Goal: Task Accomplishment & Management: Use online tool/utility

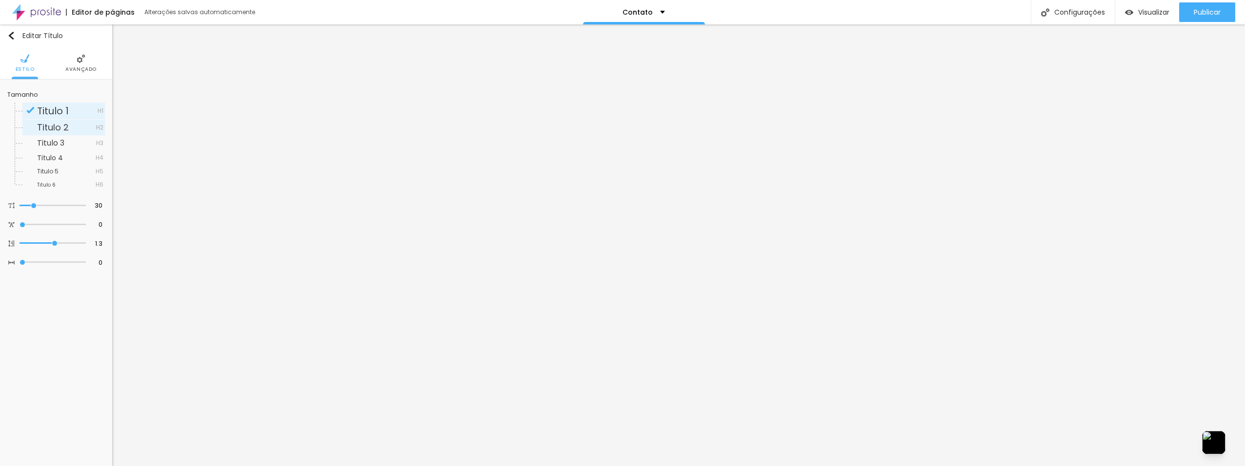
click at [49, 127] on span "Titulo 2" at bounding box center [53, 127] width 32 height 12
click at [52, 112] on span "Titulo 1" at bounding box center [53, 111] width 32 height 14
click at [58, 126] on span "Titulo 2" at bounding box center [53, 127] width 32 height 12
click at [57, 108] on span "Titulo 1" at bounding box center [53, 111] width 32 height 14
click at [80, 125] on span "Titulo 2" at bounding box center [66, 127] width 59 height 9
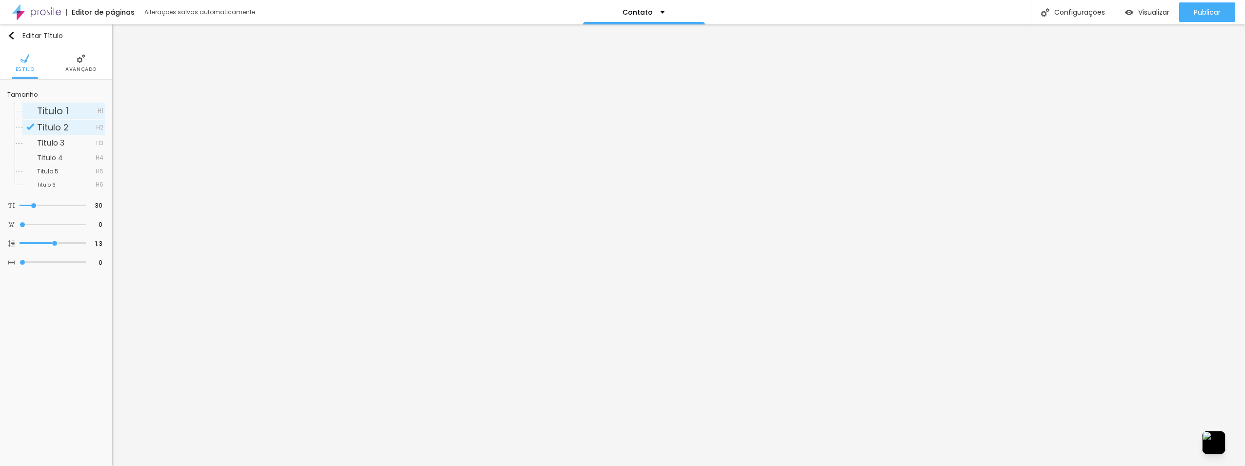
click at [78, 109] on span "Titulo 1" at bounding box center [67, 111] width 61 height 10
click at [74, 129] on span "Titulo 2" at bounding box center [66, 127] width 59 height 9
click at [61, 142] on span "Titulo 3" at bounding box center [50, 142] width 27 height 11
click at [57, 161] on span "Titulo 4" at bounding box center [50, 158] width 26 height 10
click at [57, 171] on span "Titulo 5" at bounding box center [47, 171] width 21 height 8
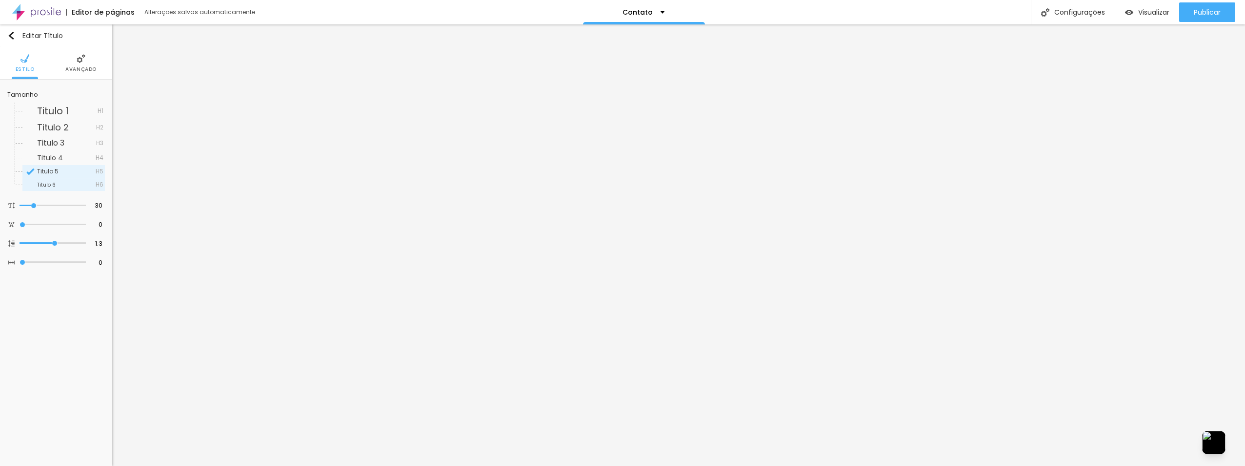
click at [57, 182] on span "Titulo 6" at bounding box center [66, 185] width 59 height 6
click at [1137, 6] on div "Visualizar" at bounding box center [1147, 12] width 44 height 20
click at [50, 109] on input "Alboom Brasil" at bounding box center [56, 110] width 98 height 16
drag, startPoint x: 65, startPoint y: 111, endPoint x: 0, endPoint y: 107, distance: 65.0
click at [0, 107] on html "Editor de páginas Alterações salvas automaticamente Contato Configurações Confi…" at bounding box center [622, 233] width 1245 height 466
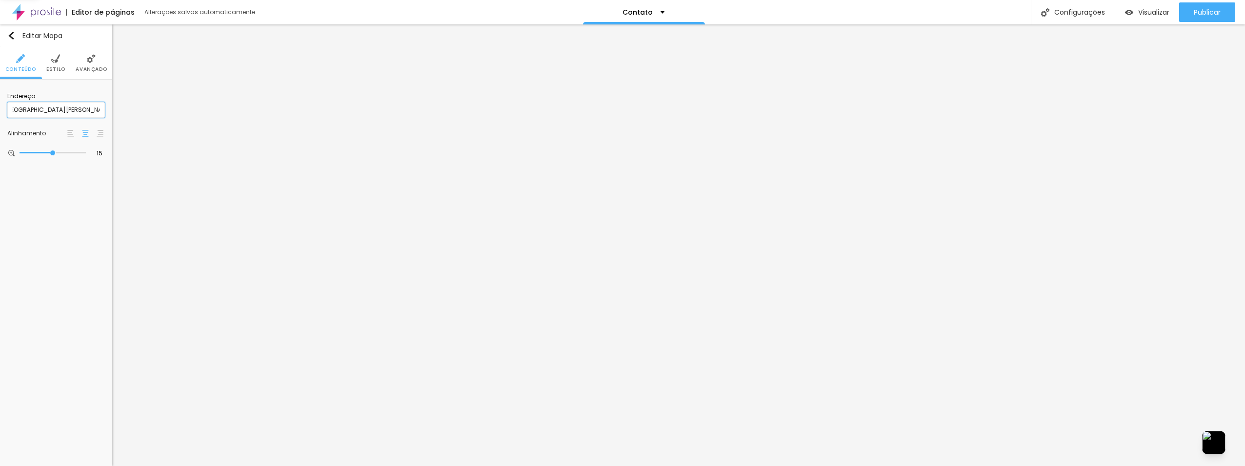
scroll to position [0, 13]
type input "avenida felix haffidjosé gattaz 625"
click at [73, 110] on input "avenida felix haffidjosé gattaz 625" at bounding box center [56, 110] width 98 height 16
type input "16"
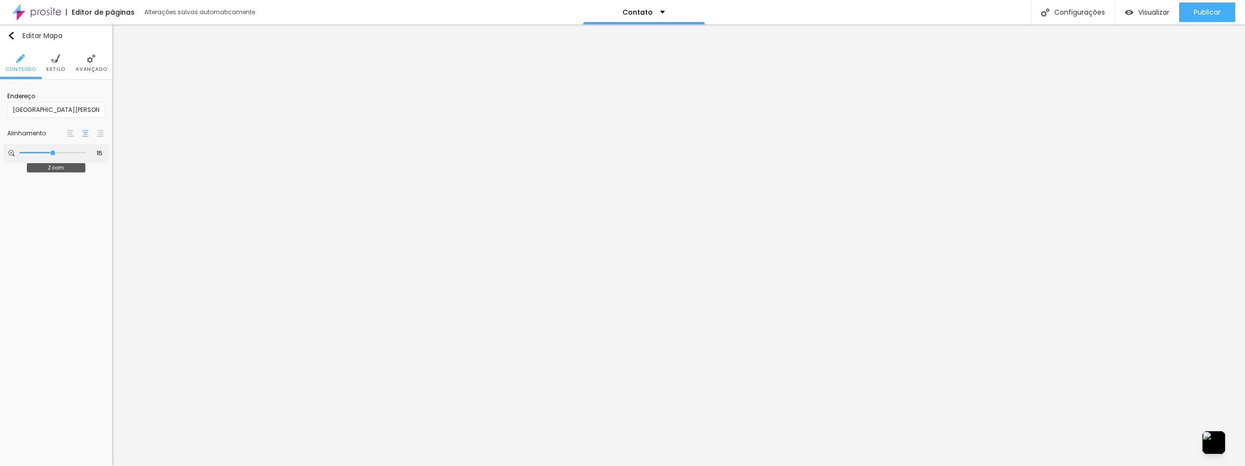
type input "16"
type input "17"
type input "18"
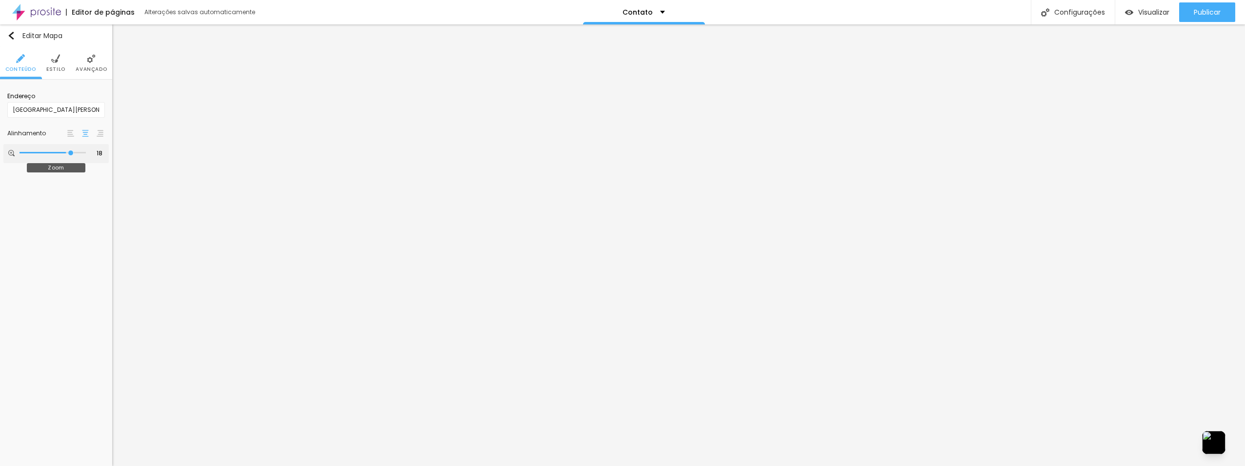
type input "19"
type input "20"
drag, startPoint x: 54, startPoint y: 154, endPoint x: 81, endPoint y: 156, distance: 26.9
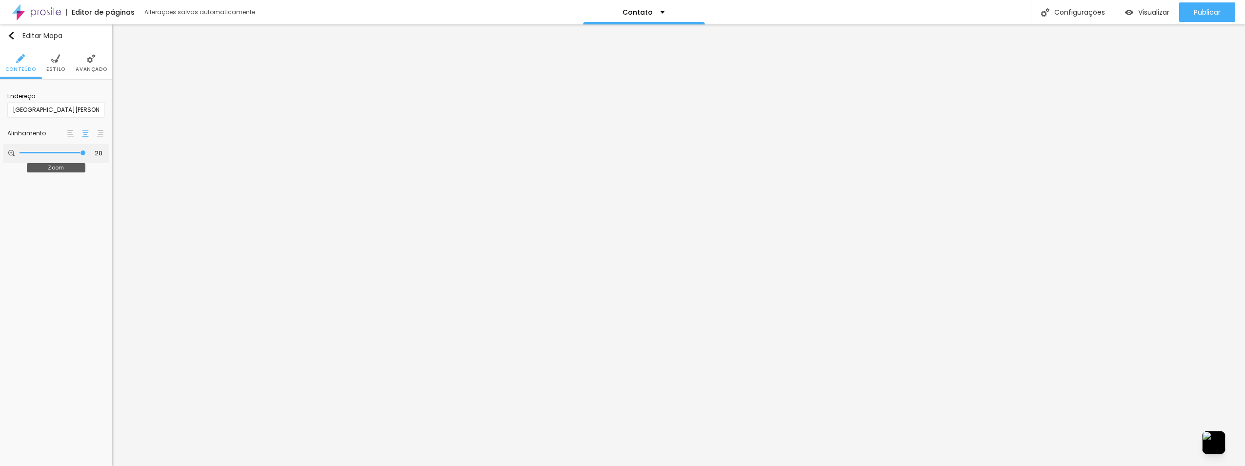
click at [81, 155] on input "range" at bounding box center [53, 152] width 66 height 5
type input "19"
type input "18"
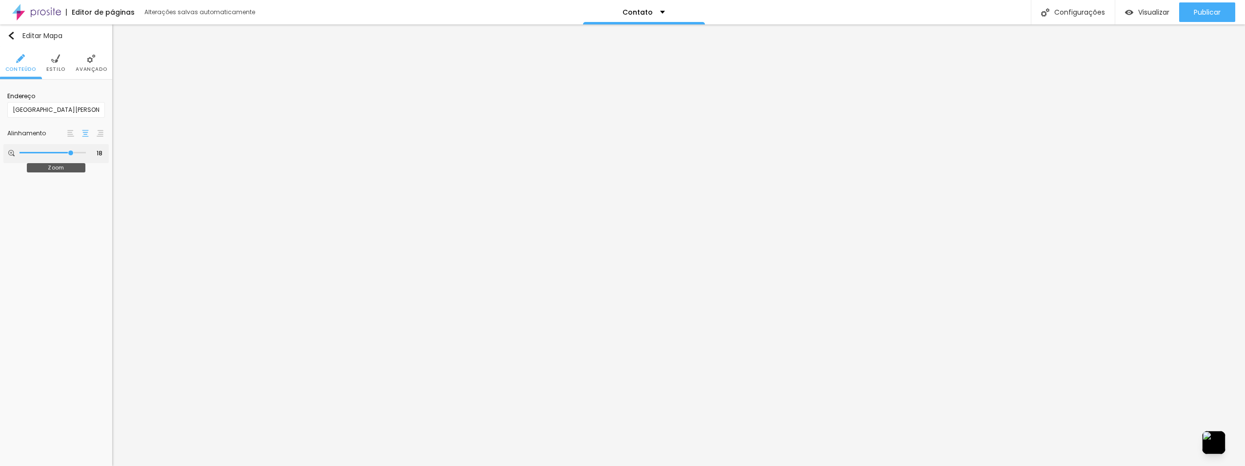
type input "17"
drag, startPoint x: 81, startPoint y: 151, endPoint x: 66, endPoint y: 153, distance: 15.7
click at [66, 153] on input "range" at bounding box center [53, 152] width 66 height 5
type input "16"
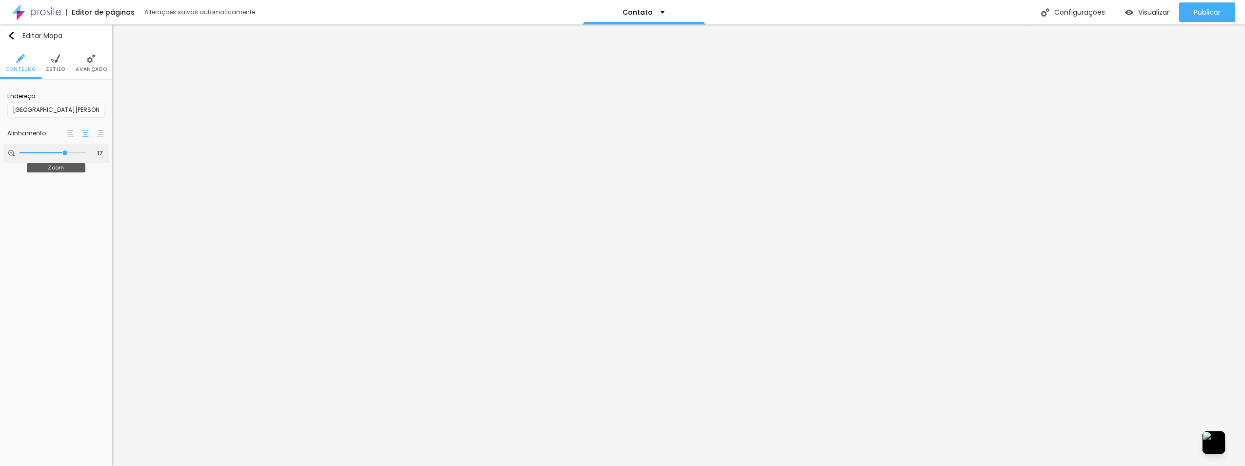
type input "16"
drag, startPoint x: 66, startPoint y: 153, endPoint x: 61, endPoint y: 154, distance: 5.0
type input "16"
click at [61, 154] on input "range" at bounding box center [53, 152] width 66 height 5
click at [69, 132] on img at bounding box center [70, 133] width 7 height 7
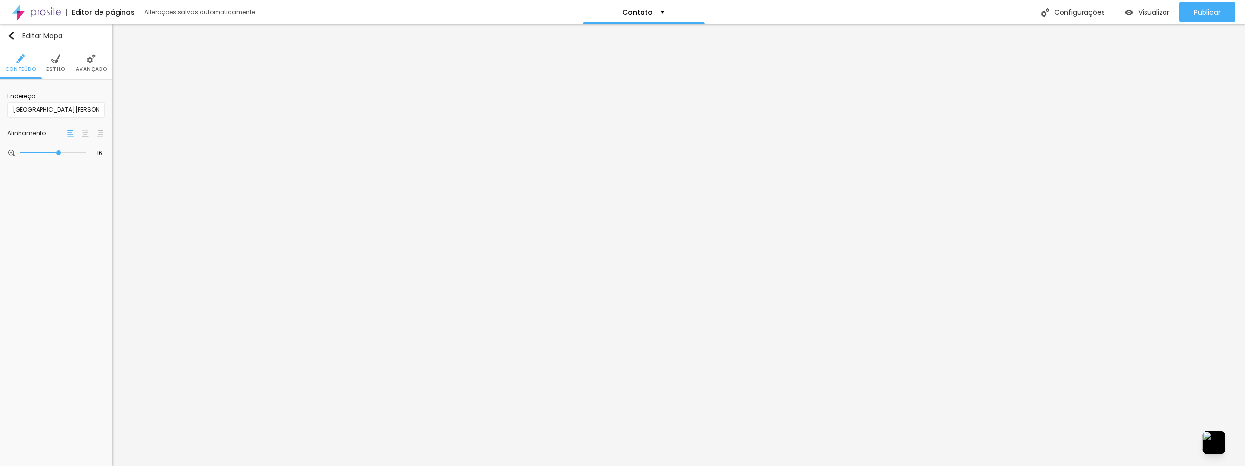
click at [82, 133] on img at bounding box center [85, 133] width 7 height 7
click at [56, 182] on span "Titulo 6" at bounding box center [66, 185] width 59 height 6
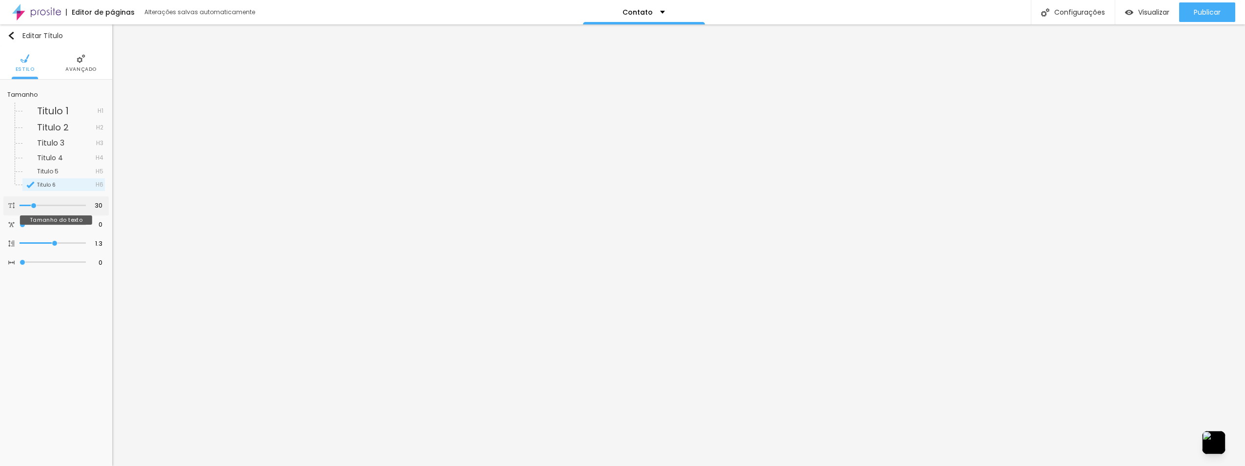
type input "29"
type input "28"
type input "27"
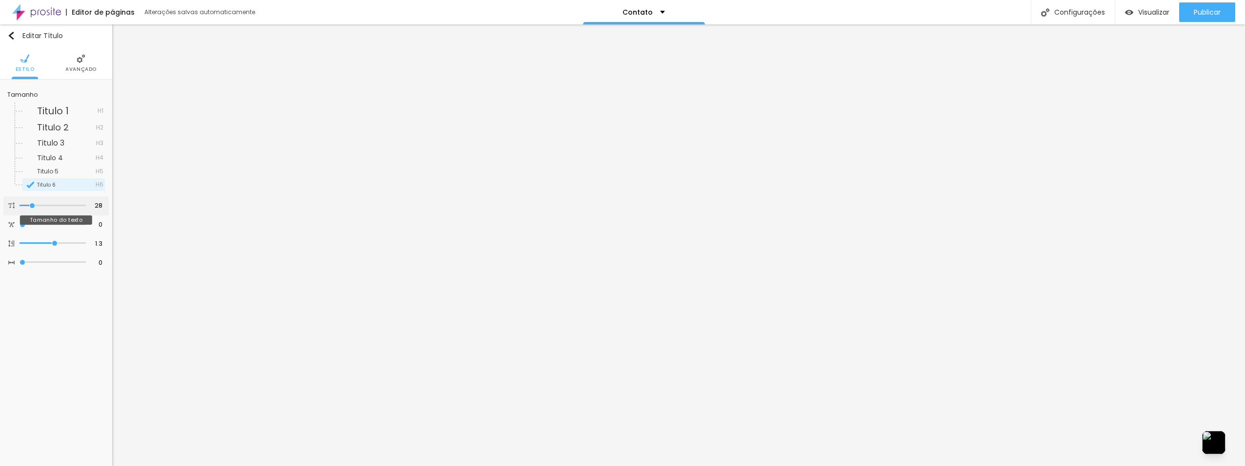
type input "27"
type input "26"
type input "24"
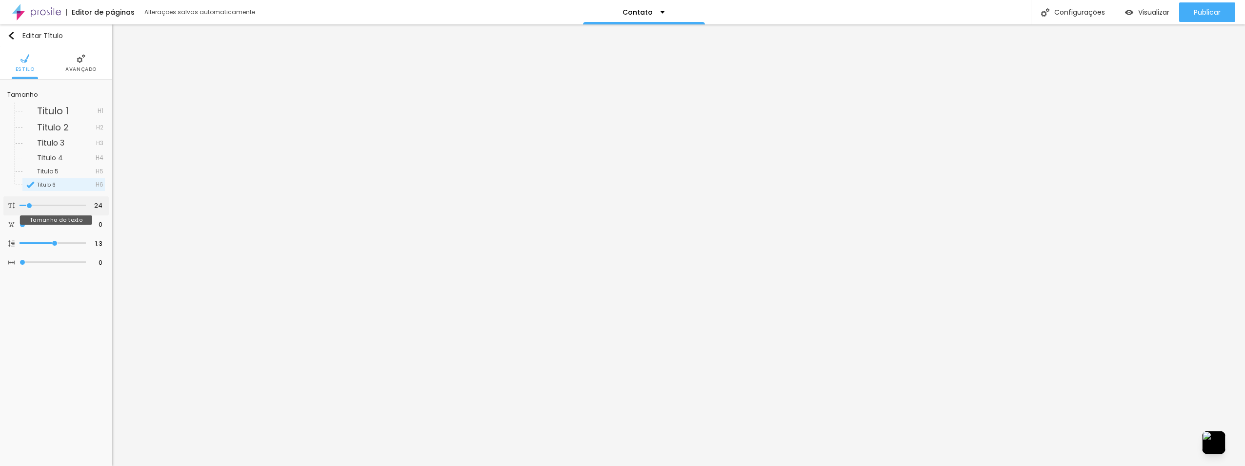
type input "22"
type input "21"
type input "20"
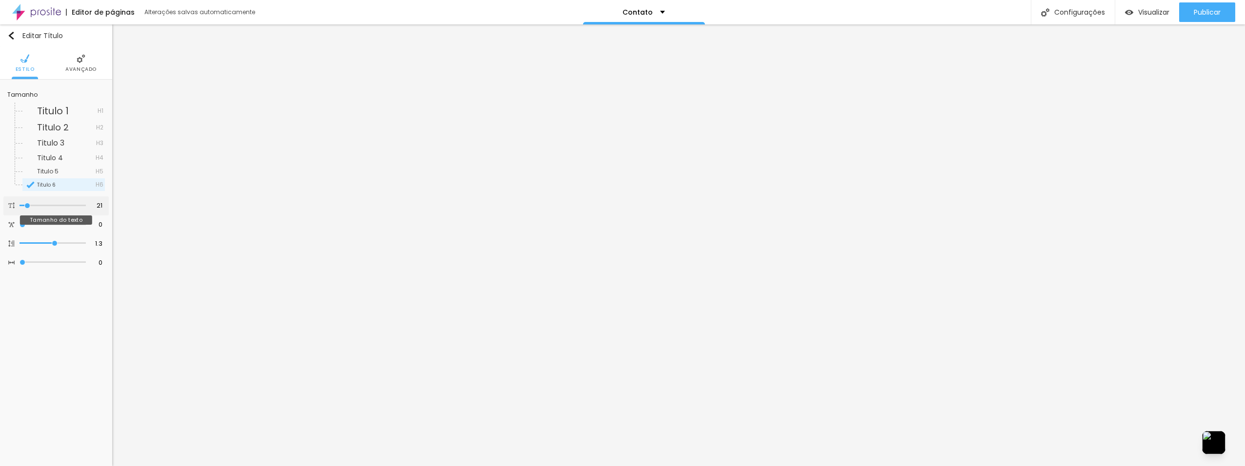
type input "20"
type input "18"
type input "14"
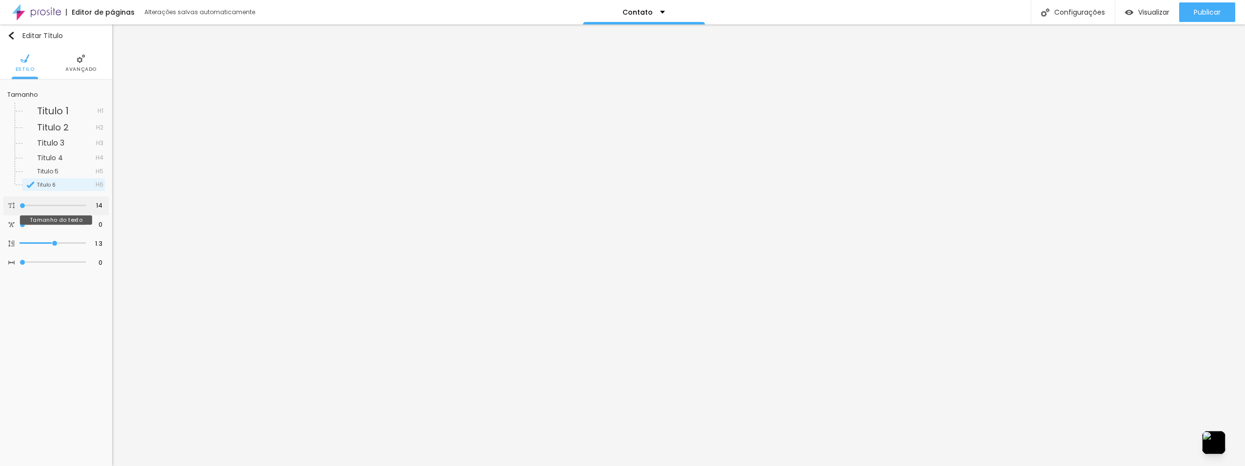
drag, startPoint x: 34, startPoint y: 206, endPoint x: 19, endPoint y: 206, distance: 15.1
type input "14"
click at [20, 206] on input "range" at bounding box center [53, 205] width 66 height 5
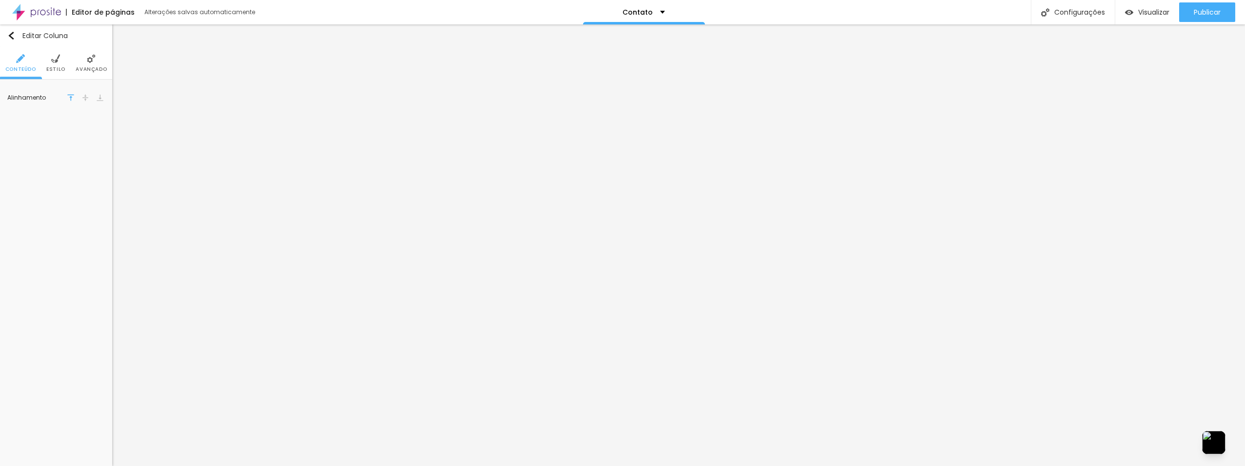
click at [56, 63] on img at bounding box center [55, 58] width 9 height 9
click at [85, 61] on li "Avançado" at bounding box center [91, 63] width 31 height 32
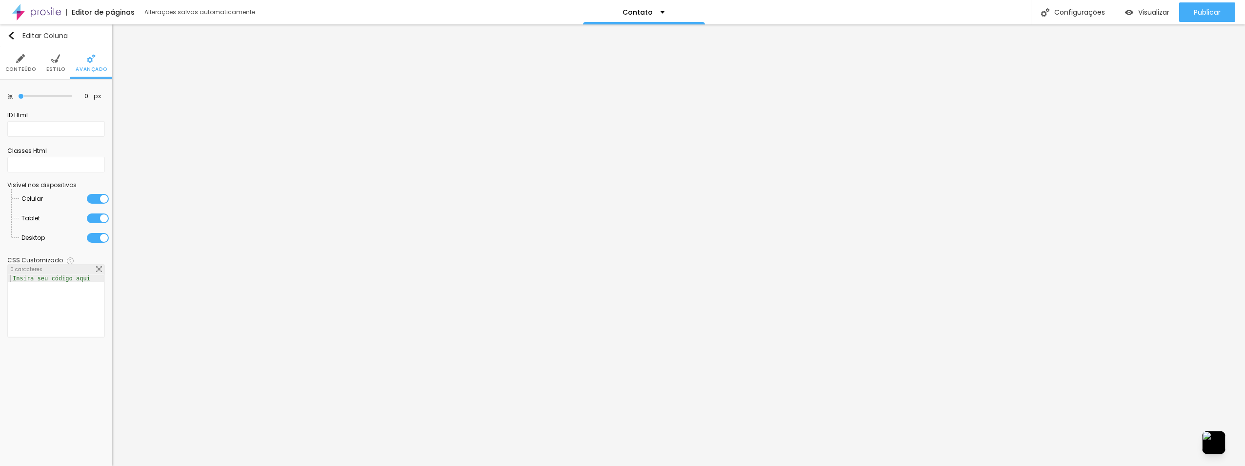
click at [20, 59] on img at bounding box center [20, 58] width 9 height 9
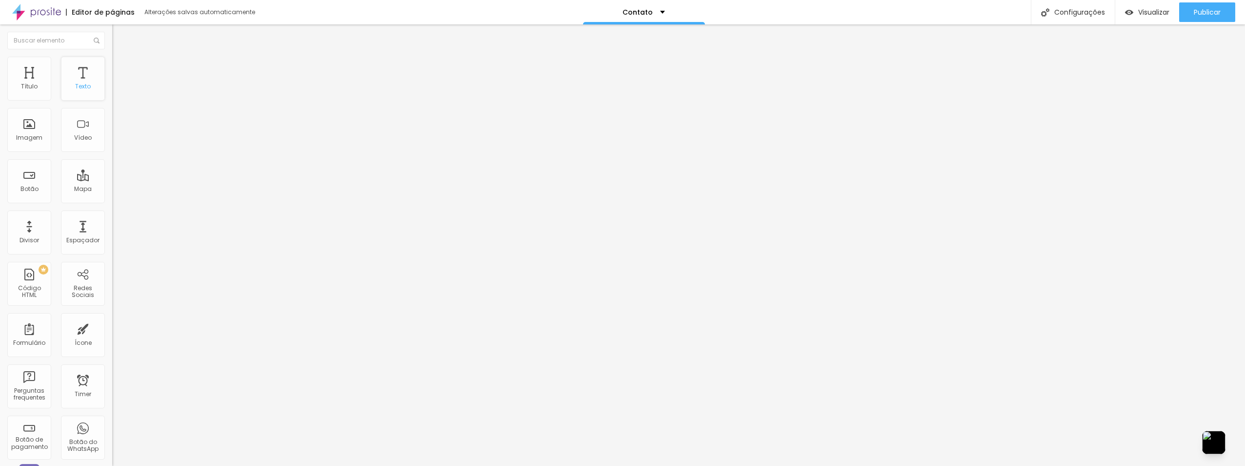
click at [82, 83] on div "Texto" at bounding box center [83, 86] width 16 height 7
click at [30, 180] on div "Botão" at bounding box center [29, 181] width 44 height 44
click at [1201, 11] on span "Publicar" at bounding box center [1207, 12] width 27 height 8
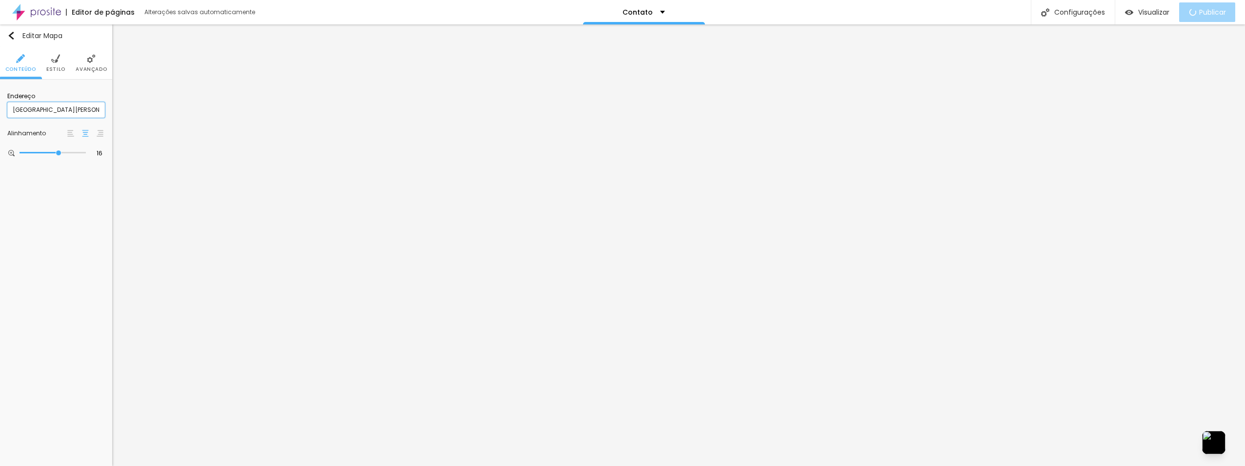
click at [70, 108] on input "avenida felix haffidjosé gattaz 625" at bounding box center [56, 110] width 98 height 16
type input "avenida felix haffidjosé gattaz 625"
click at [91, 65] on li "Avançado" at bounding box center [91, 63] width 31 height 32
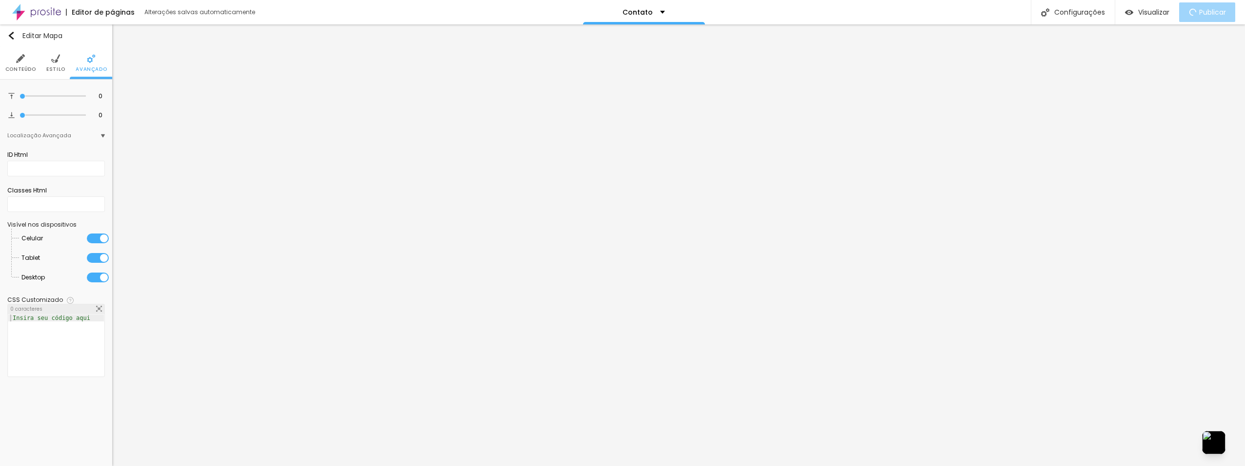
click at [52, 62] on img at bounding box center [55, 58] width 9 height 9
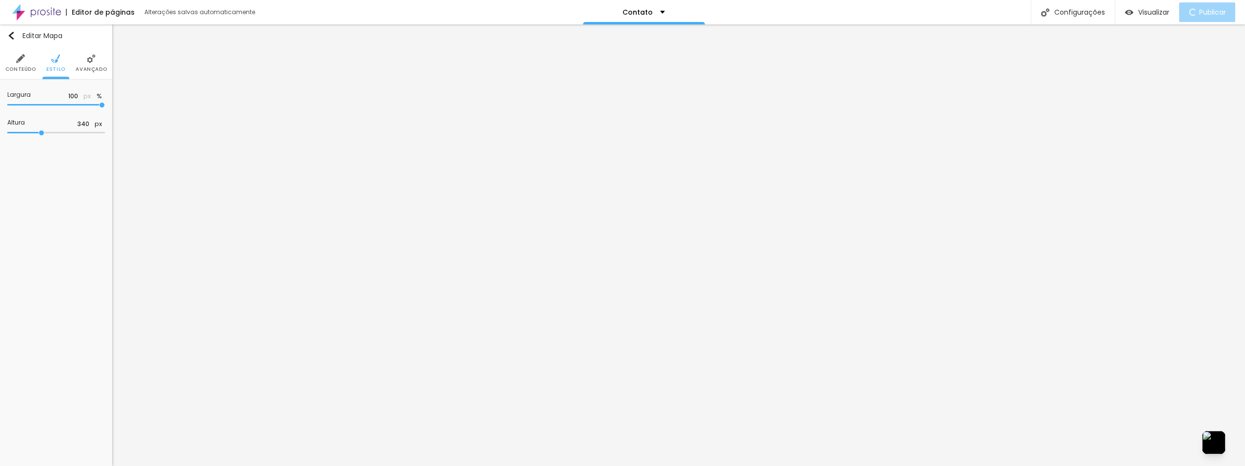
click at [17, 60] on img at bounding box center [20, 58] width 9 height 9
click at [7, 31] on button "Editar Mapa" at bounding box center [56, 35] width 112 height 22
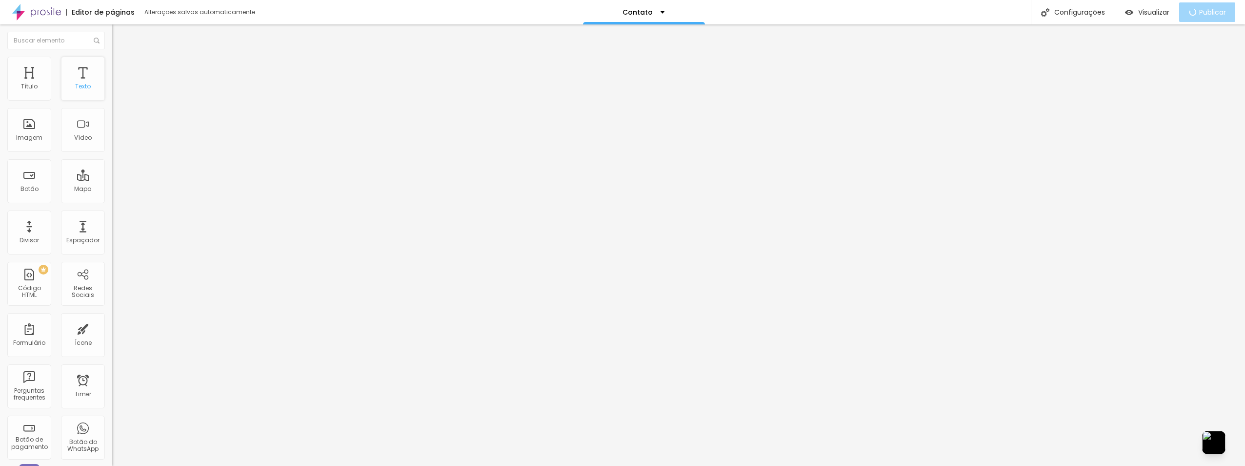
click at [79, 81] on div "Texto" at bounding box center [83, 79] width 44 height 44
click at [112, 84] on span "Trocar imagem" at bounding box center [138, 80] width 53 height 8
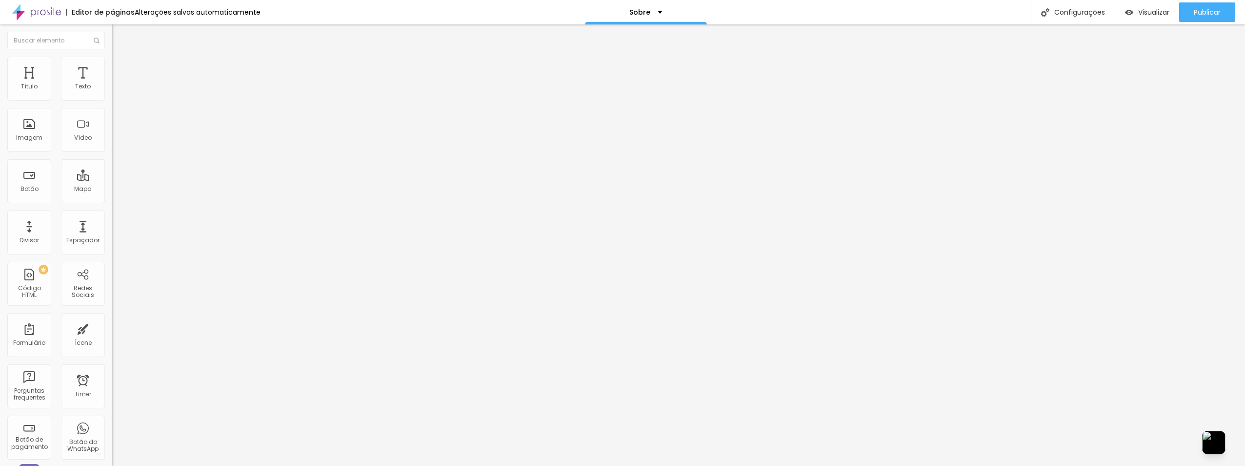
click at [225, 465] on div at bounding box center [622, 471] width 1245 height 0
click at [112, 89] on div "Descrição da imagem (Alt)" at bounding box center [168, 86] width 112 height 6
click at [112, 99] on input "text" at bounding box center [170, 94] width 117 height 10
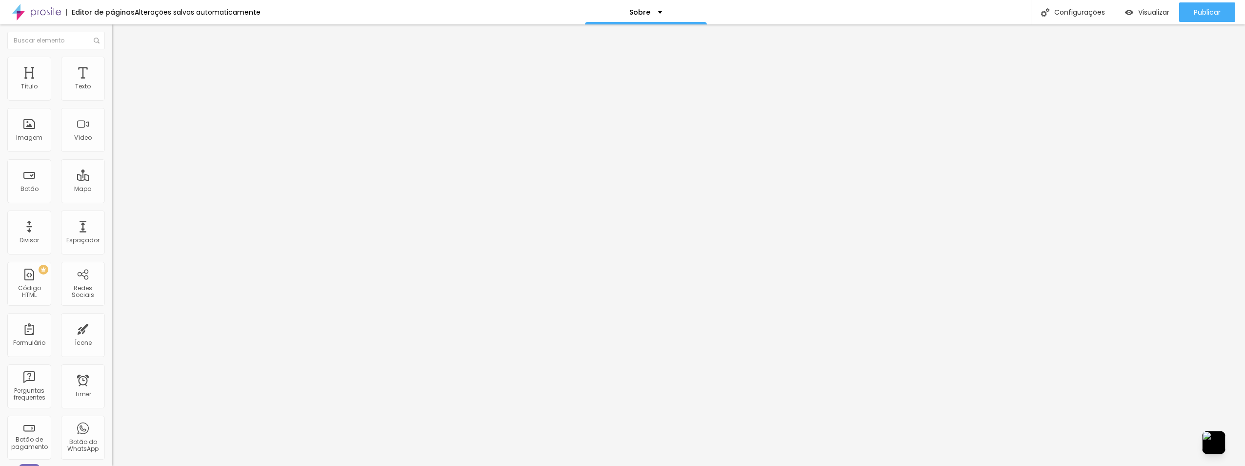
click at [112, 84] on span "Trocar imagem" at bounding box center [138, 80] width 53 height 8
click at [1208, 12] on span "Publicar" at bounding box center [1207, 12] width 27 height 8
